Goal: Task Accomplishment & Management: Manage account settings

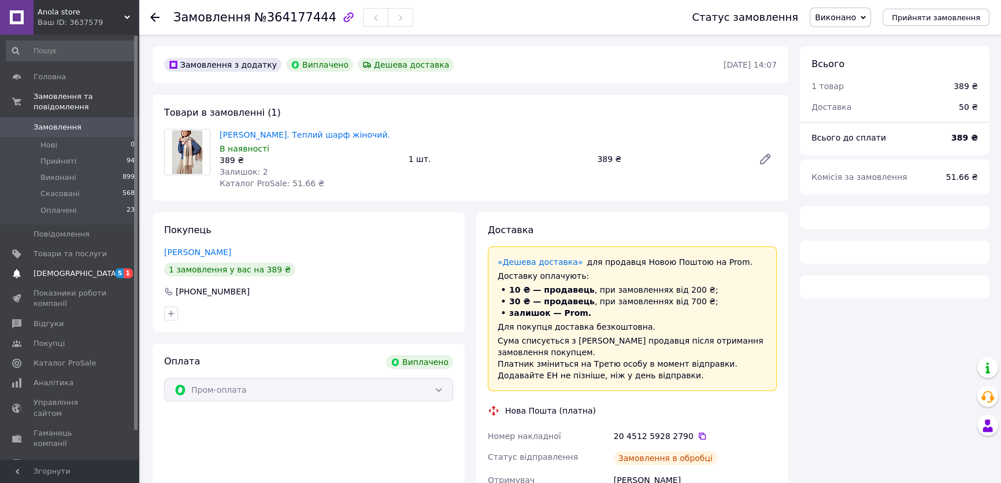
click at [50, 268] on span "[DEMOGRAPHIC_DATA]" at bounding box center [77, 273] width 86 height 10
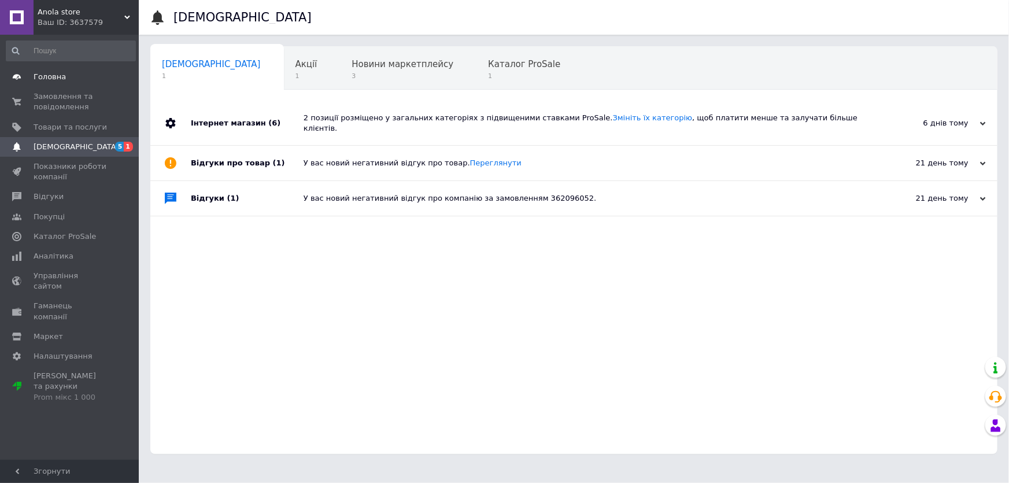
click at [55, 78] on span "Головна" at bounding box center [50, 77] width 32 height 10
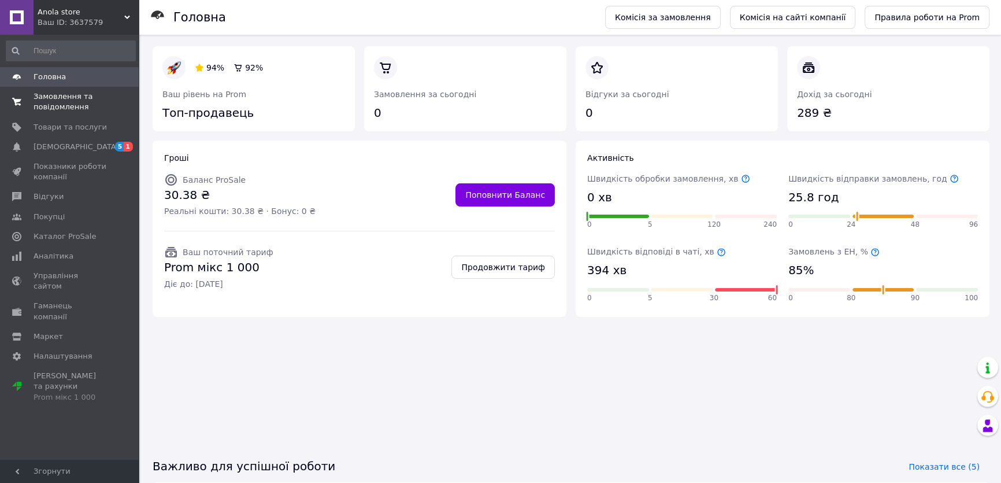
click at [58, 94] on span "Замовлення та повідомлення" at bounding box center [70, 101] width 73 height 21
